Goal: Information Seeking & Learning: Learn about a topic

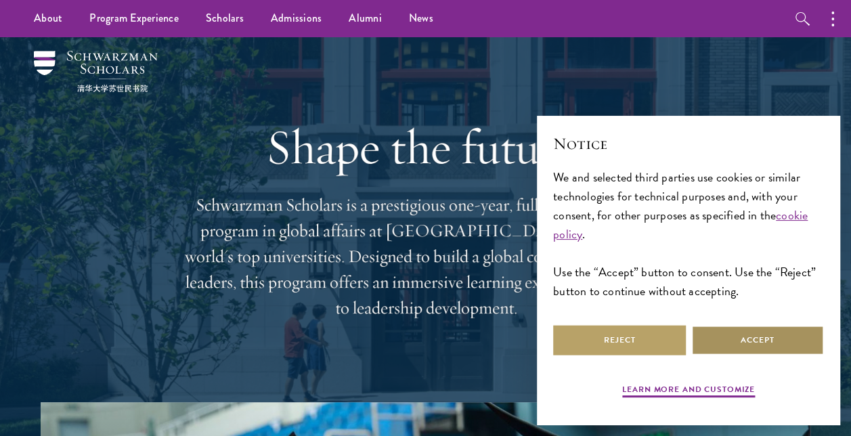
click at [767, 345] on button "Accept" at bounding box center [757, 340] width 133 height 30
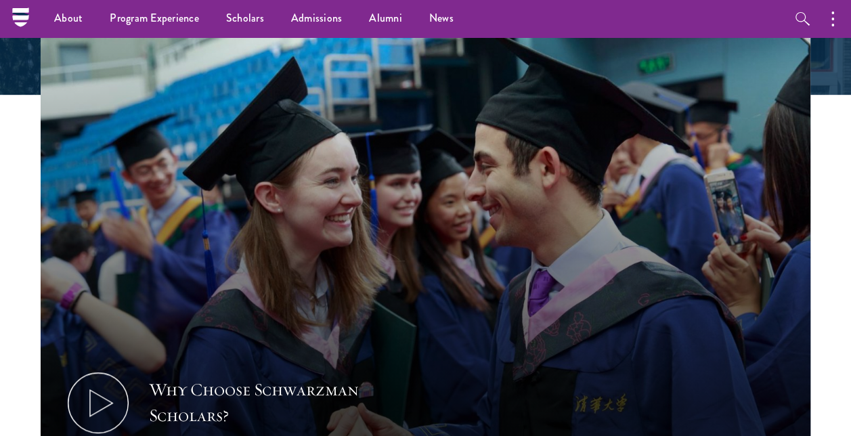
scroll to position [371, 0]
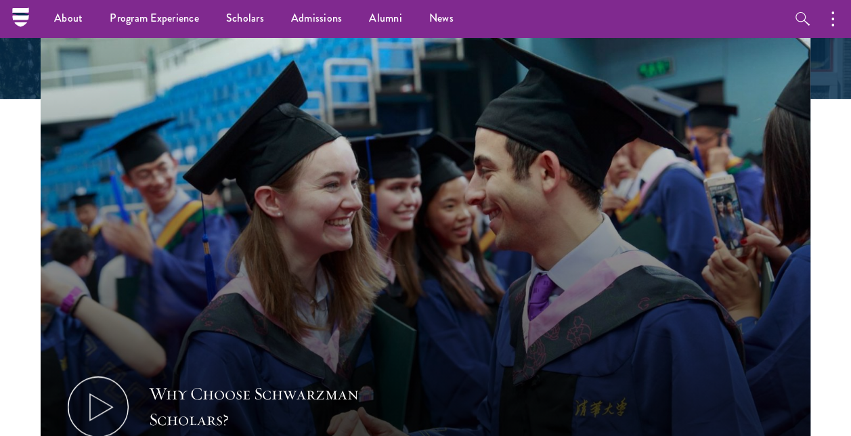
click at [14, 179] on section "Why Choose Schwarzman Scholars? Shaping the Future of Global Affairs Schwarzman…" at bounding box center [425, 323] width 851 height 584
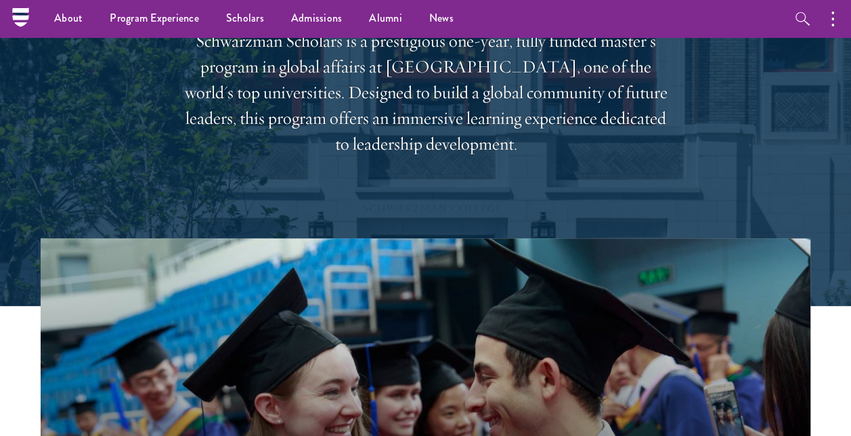
scroll to position [114, 0]
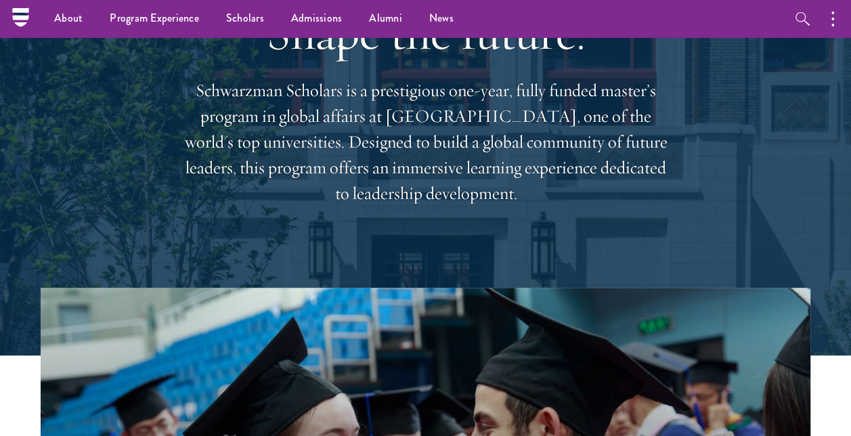
click at [81, 188] on div "Shape the future. Schwarzman Scholars is a prestigious one-year, fully funded m…" at bounding box center [425, 105] width 769 height 365
click at [135, 194] on div "Shape the future. Schwarzman Scholars is a prestigious one-year, fully funded m…" at bounding box center [425, 105] width 769 height 365
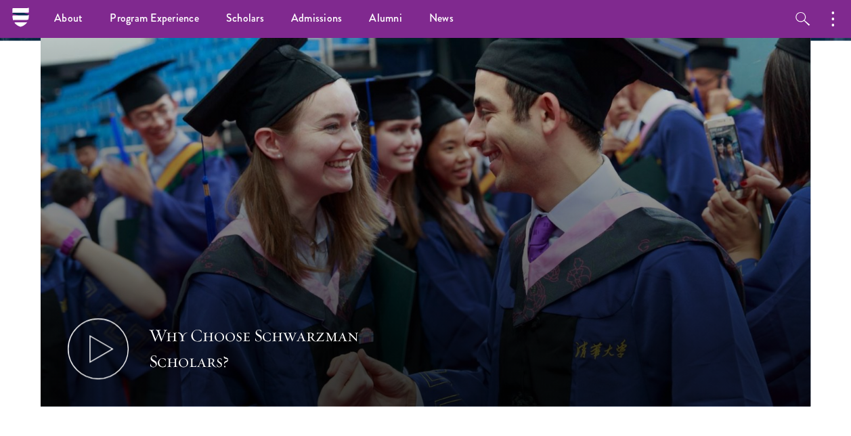
scroll to position [0, 0]
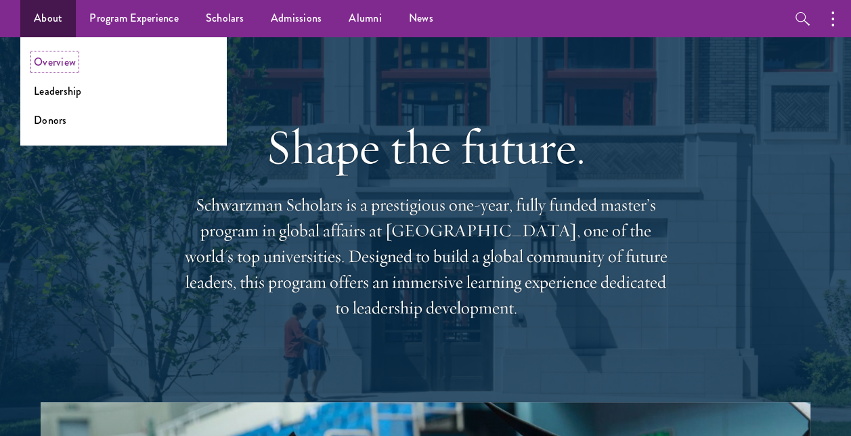
click at [68, 58] on link "Overview" at bounding box center [55, 62] width 42 height 16
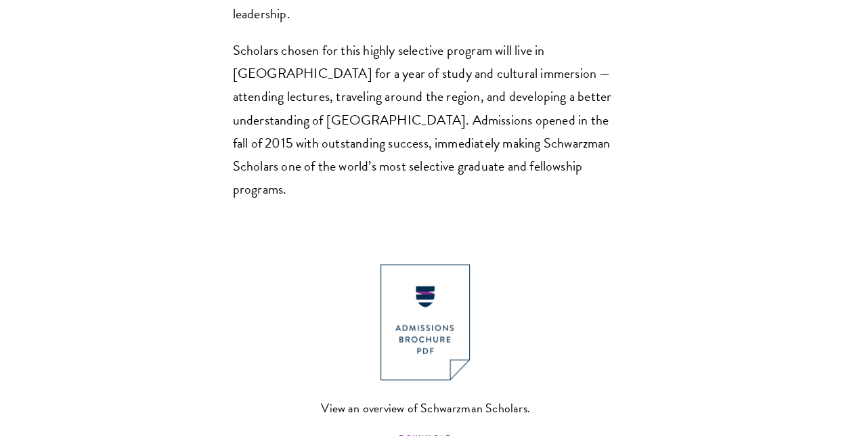
scroll to position [1160, 0]
click at [411, 267] on img at bounding box center [424, 321] width 89 height 116
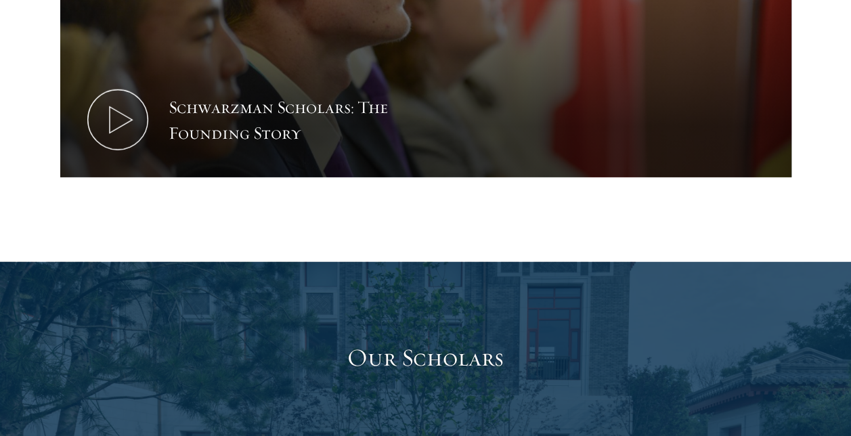
scroll to position [1938, 0]
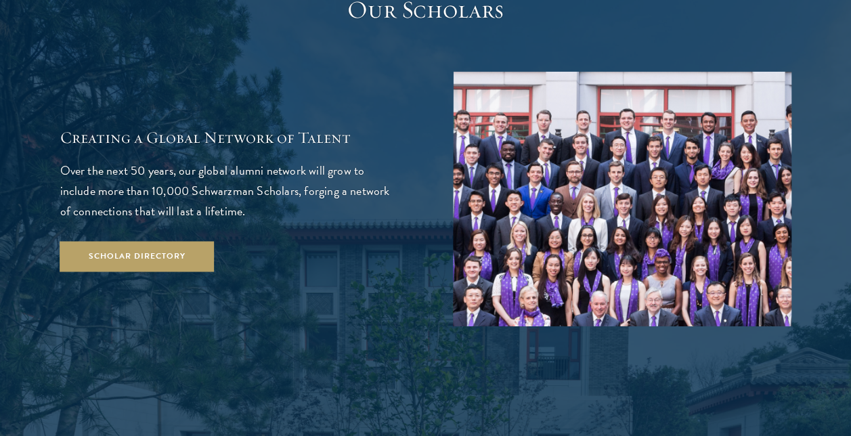
scroll to position [2246, 0]
click at [403, 347] on div at bounding box center [425, 194] width 851 height 562
